Goal: Book appointment/travel/reservation

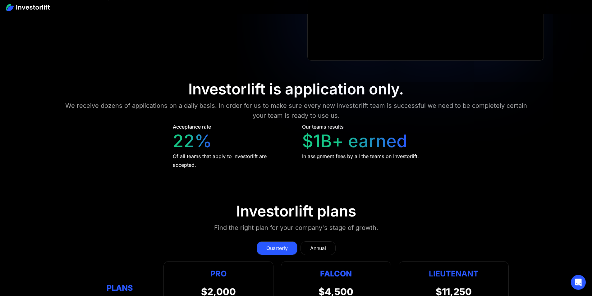
scroll to position [2923, 0]
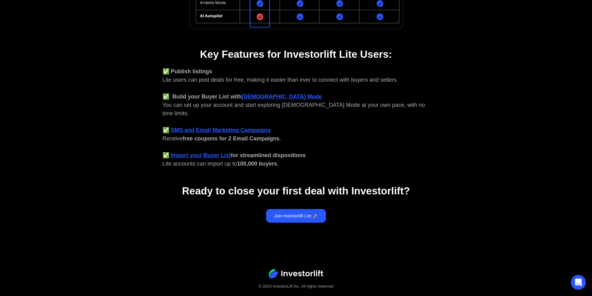
scroll to position [218, 0]
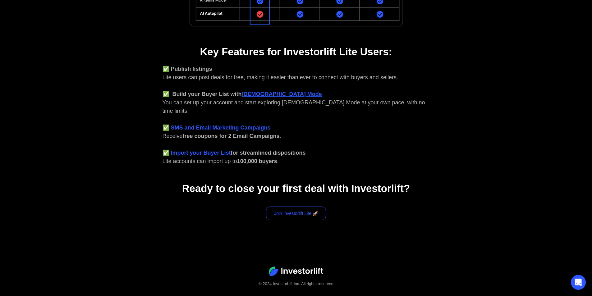
click at [294, 207] on link "Join Investorlift Lite 🚀" at bounding box center [296, 214] width 60 height 14
